Goal: Find contact information: Find contact information

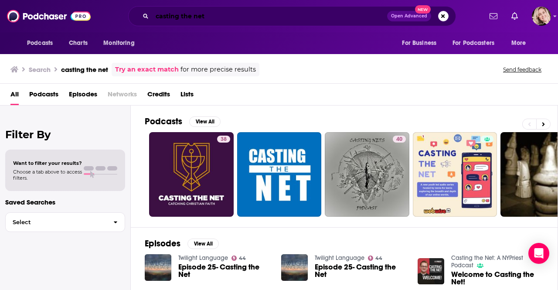
click at [228, 15] on input "casting the net" at bounding box center [269, 16] width 235 height 14
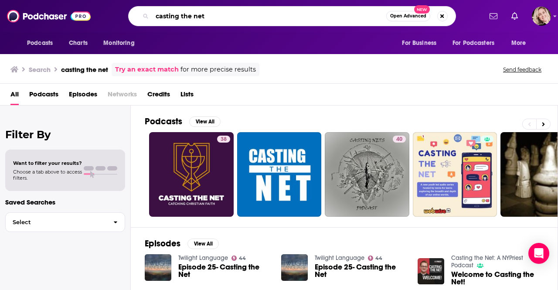
drag, startPoint x: 228, startPoint y: 15, endPoint x: 131, endPoint y: 17, distance: 96.9
click at [131, 17] on div "casting the net Open Advanced New" at bounding box center [292, 16] width 328 height 20
type input "[DEMOGRAPHIC_DATA] coaching school"
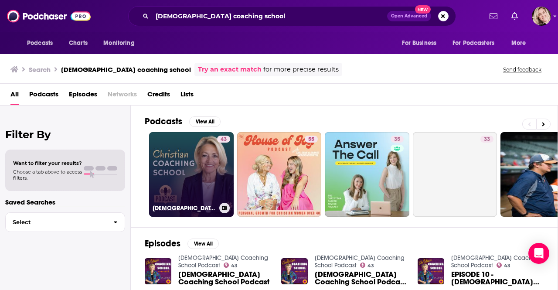
click at [176, 172] on link "43 [DEMOGRAPHIC_DATA] Coaching School Podcast" at bounding box center [191, 174] width 85 height 85
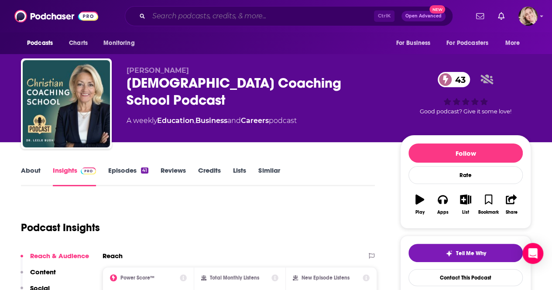
click at [264, 17] on input "Search podcasts, credits, & more..." at bounding box center [261, 16] width 225 height 14
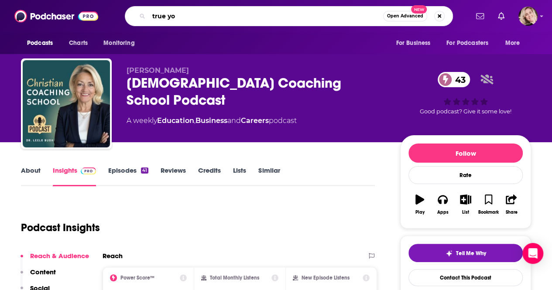
type input "true you"
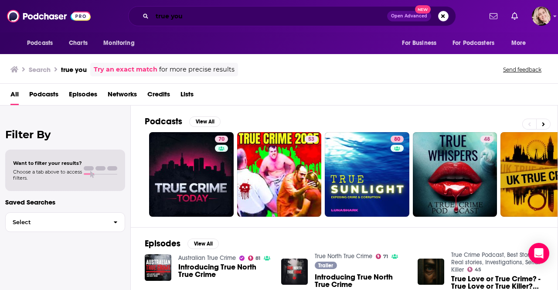
click at [264, 17] on input "true you" at bounding box center [269, 16] width 235 height 14
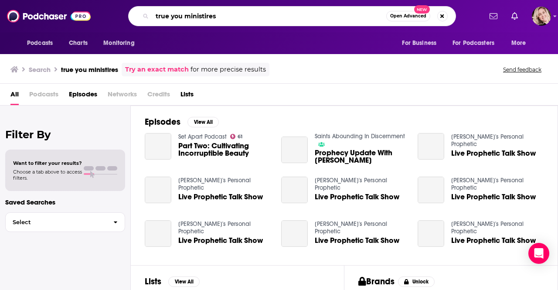
click at [264, 17] on input "true you ministires" at bounding box center [269, 16] width 234 height 14
type input "true you ministries"
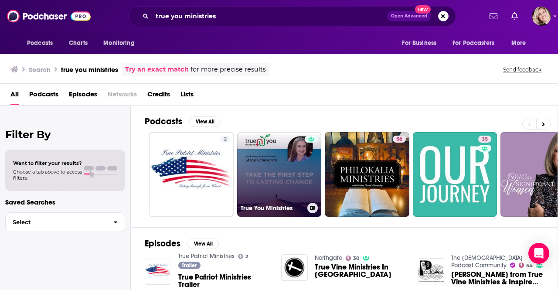
click at [277, 167] on link "True You Ministries" at bounding box center [279, 174] width 85 height 85
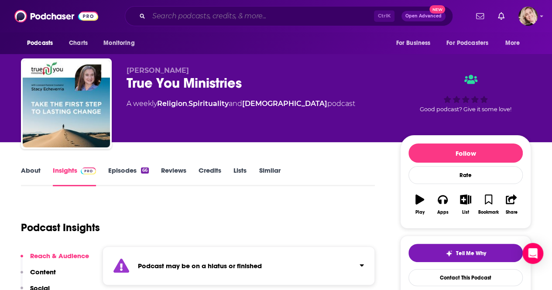
click at [209, 18] on input "Search podcasts, credits, & more..." at bounding box center [261, 16] width 225 height 14
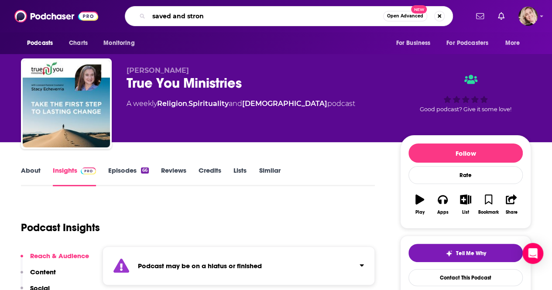
type input "saved and strong"
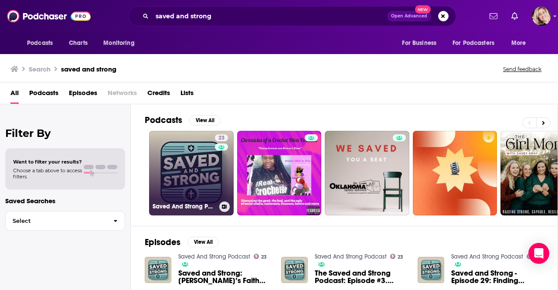
click at [194, 172] on link "23 Saved And Strong Podcast" at bounding box center [191, 173] width 85 height 85
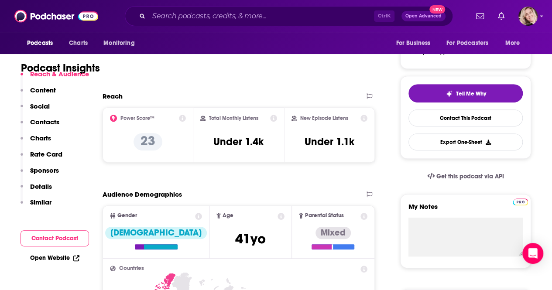
scroll to position [145, 0]
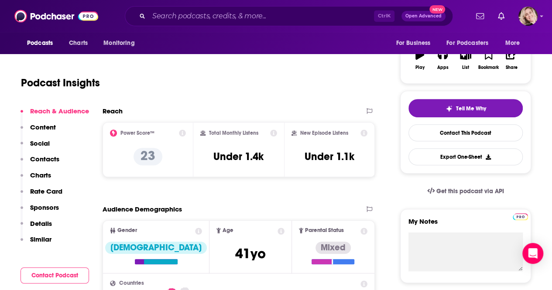
click at [58, 157] on p "Contacts" at bounding box center [44, 159] width 29 height 8
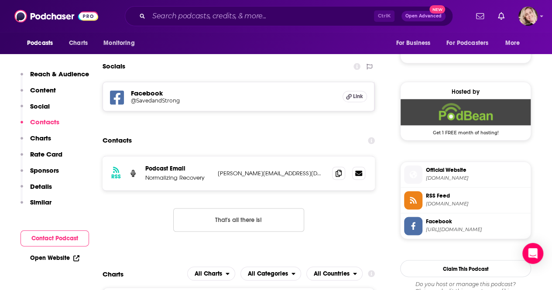
scroll to position [600, 0]
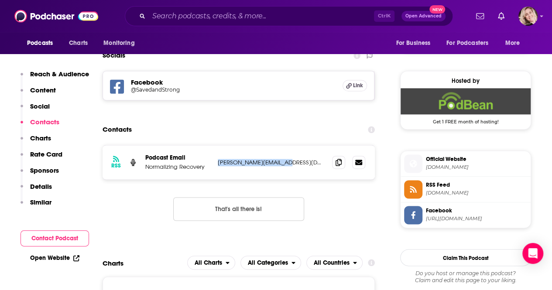
drag, startPoint x: 291, startPoint y: 162, endPoint x: 219, endPoint y: 162, distance: 72.4
click at [219, 162] on p "[PERSON_NAME][EMAIL_ADDRESS][DOMAIN_NAME]" at bounding box center [271, 162] width 107 height 7
copy p "[PERSON_NAME][EMAIL_ADDRESS][DOMAIN_NAME]"
click at [202, 19] on input "Search podcasts, credits, & more..." at bounding box center [261, 16] width 225 height 14
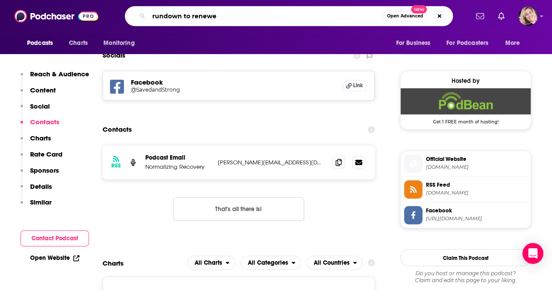
type input "rundown to renewed"
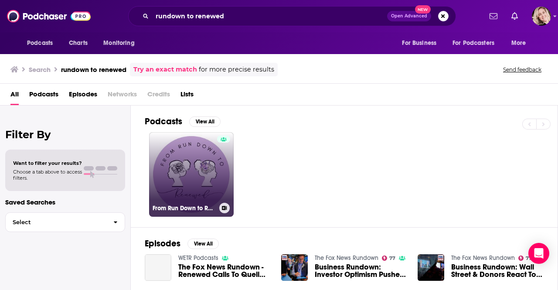
click at [200, 152] on link "From Run Down to Renewed" at bounding box center [191, 174] width 85 height 85
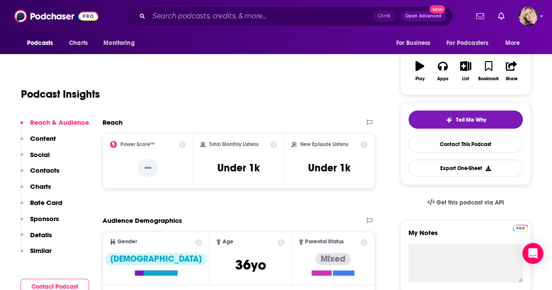
scroll to position [147, 0]
